Goal: Task Accomplishment & Management: Manage account settings

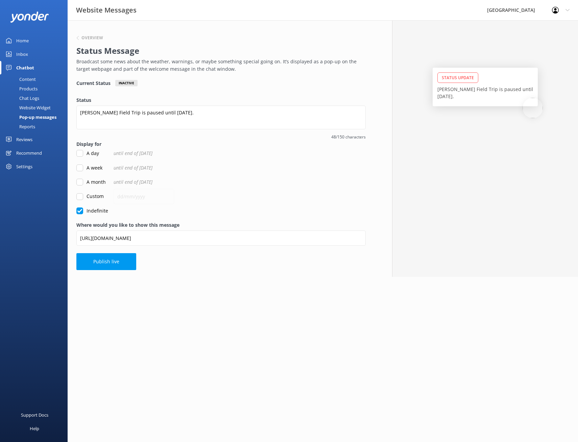
click at [43, 167] on div "Settings" at bounding box center [34, 167] width 68 height 14
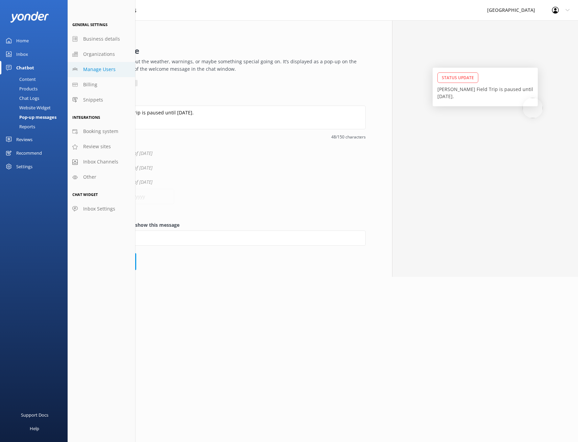
click at [104, 70] on span "Manage Users" at bounding box center [99, 69] width 32 height 7
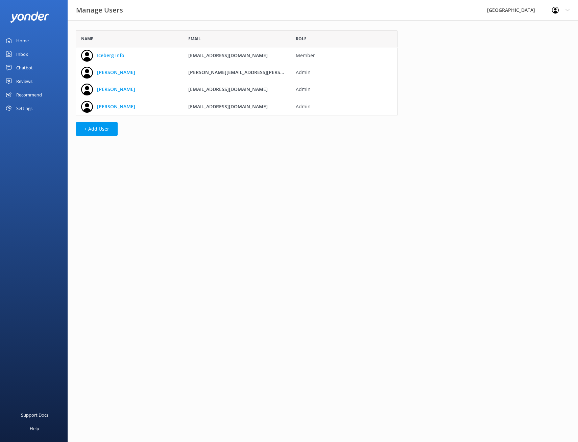
scroll to position [80, 317]
click at [101, 130] on button "+ Add User" at bounding box center [97, 129] width 42 height 14
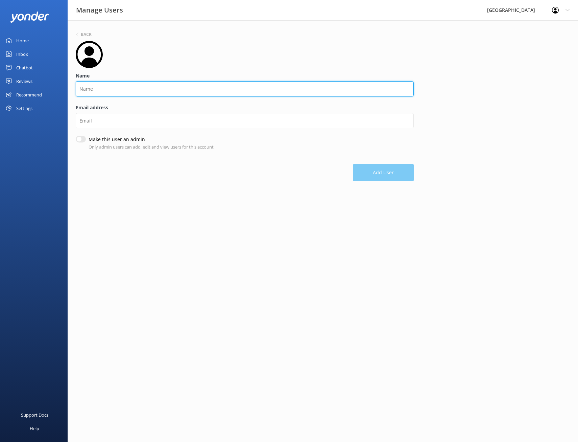
click at [164, 93] on input "Name" at bounding box center [245, 88] width 338 height 15
type input "[PERSON_NAME]"
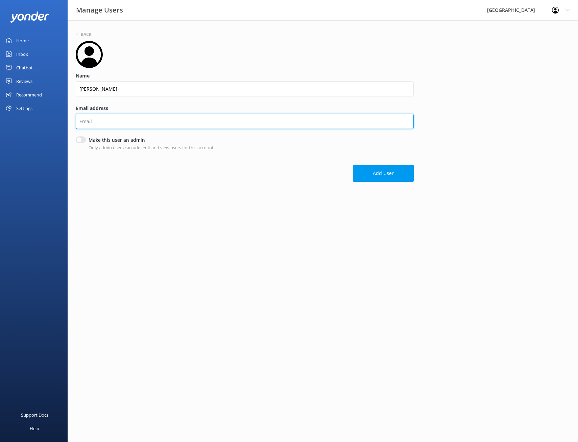
click at [148, 121] on input "Email address" at bounding box center [245, 121] width 338 height 15
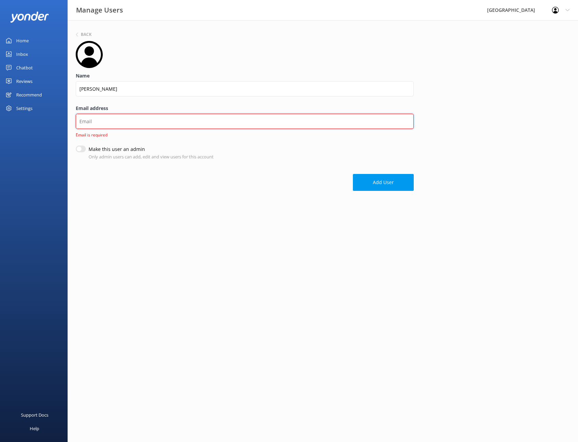
click at [99, 119] on input "Email address" at bounding box center [245, 121] width 338 height 15
paste input "[EMAIL_ADDRESS][PERSON_NAME][DOMAIN_NAME]"
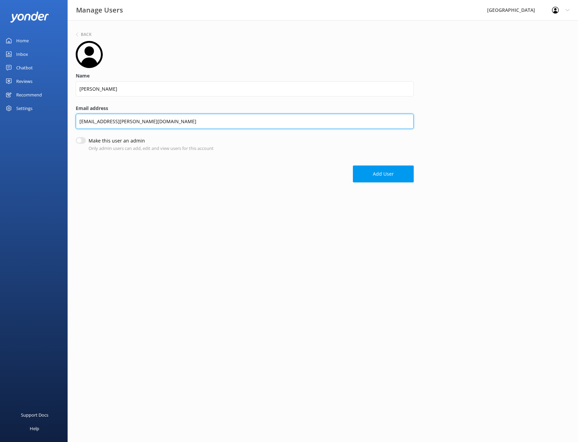
type input "[EMAIL_ADDRESS][PERSON_NAME][DOMAIN_NAME]"
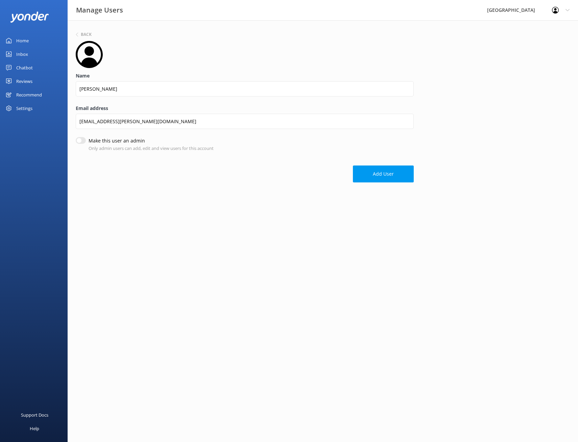
click at [83, 140] on input "Make this user an admin" at bounding box center [81, 140] width 10 height 7
checkbox input "true"
click at [379, 177] on button "Add User" at bounding box center [383, 173] width 61 height 17
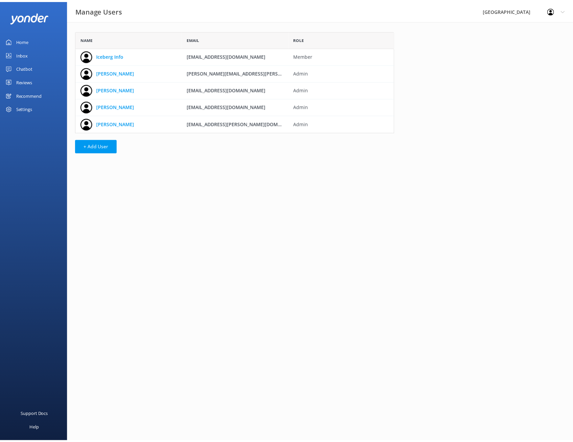
scroll to position [97, 317]
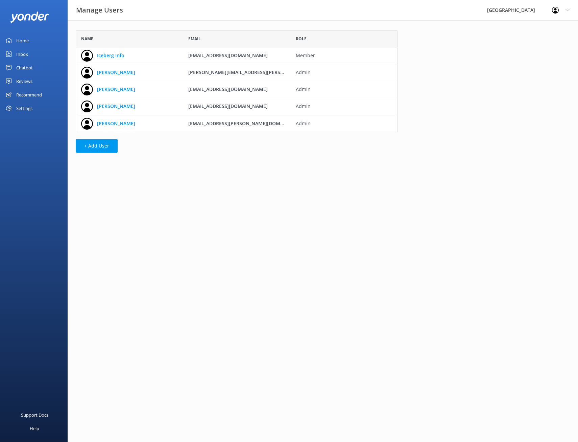
click at [38, 41] on link "Home" at bounding box center [34, 41] width 68 height 14
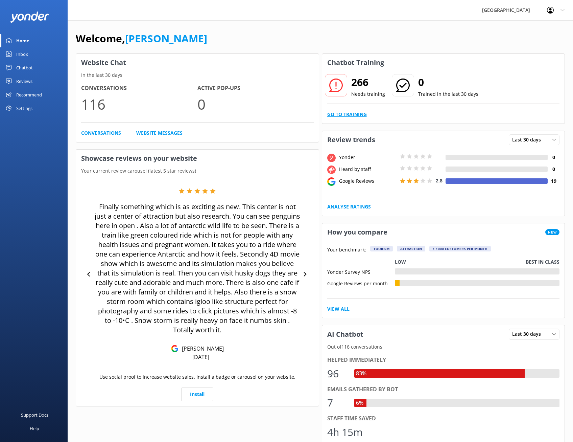
click at [352, 111] on link "Go to Training" at bounding box center [347, 114] width 40 height 7
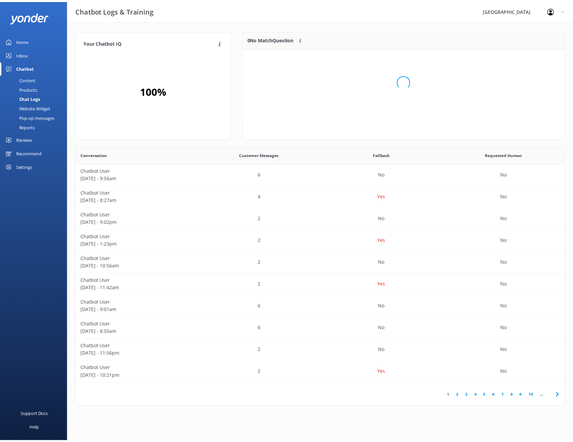
scroll to position [80, 320]
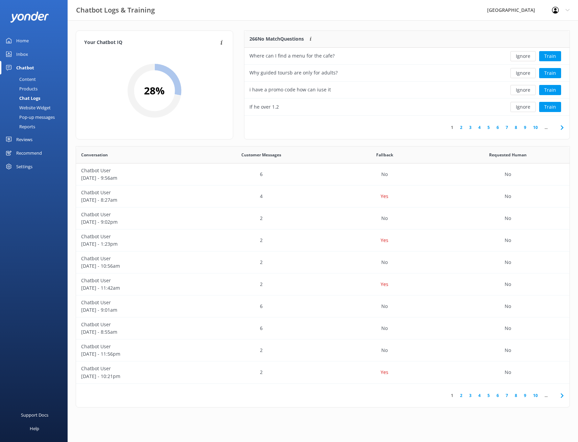
click at [21, 43] on div "Home" at bounding box center [22, 41] width 13 height 14
